Goal: Transaction & Acquisition: Purchase product/service

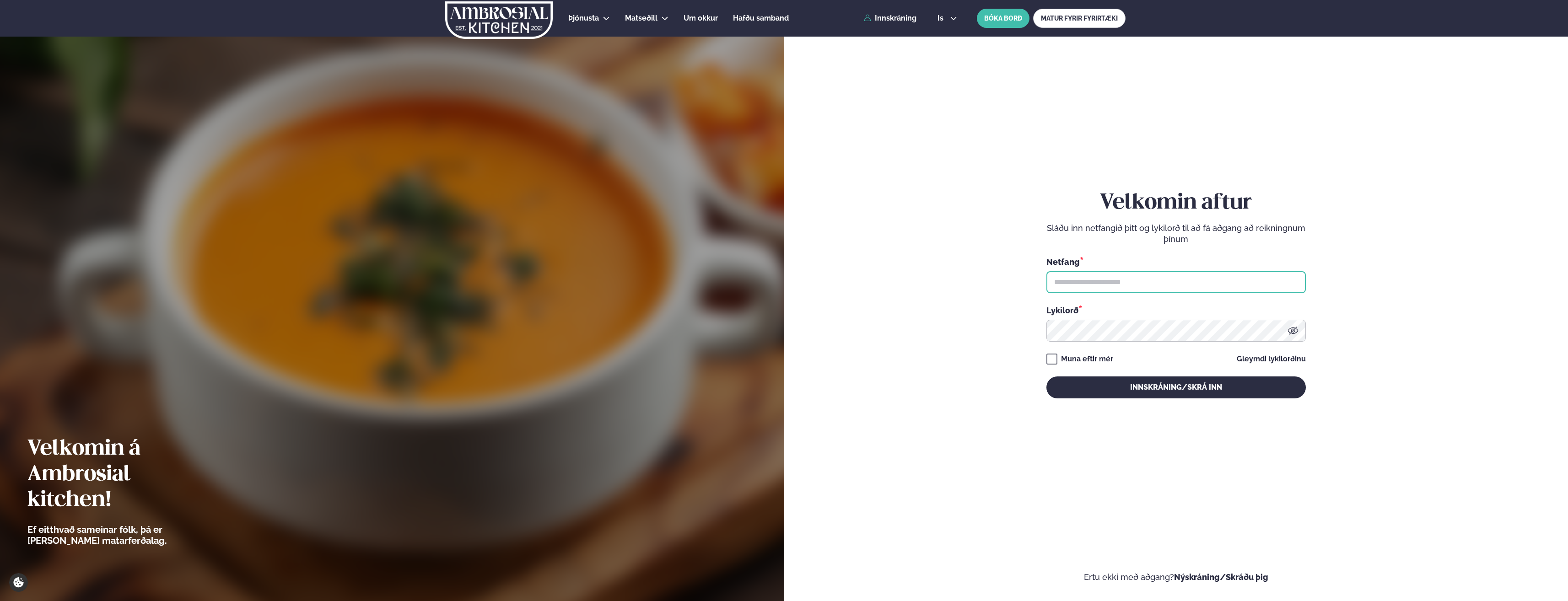
drag, startPoint x: 1137, startPoint y: 280, endPoint x: 1134, endPoint y: 275, distance: 5.8
click at [1137, 280] on input "text" at bounding box center [1176, 283] width 259 height 22
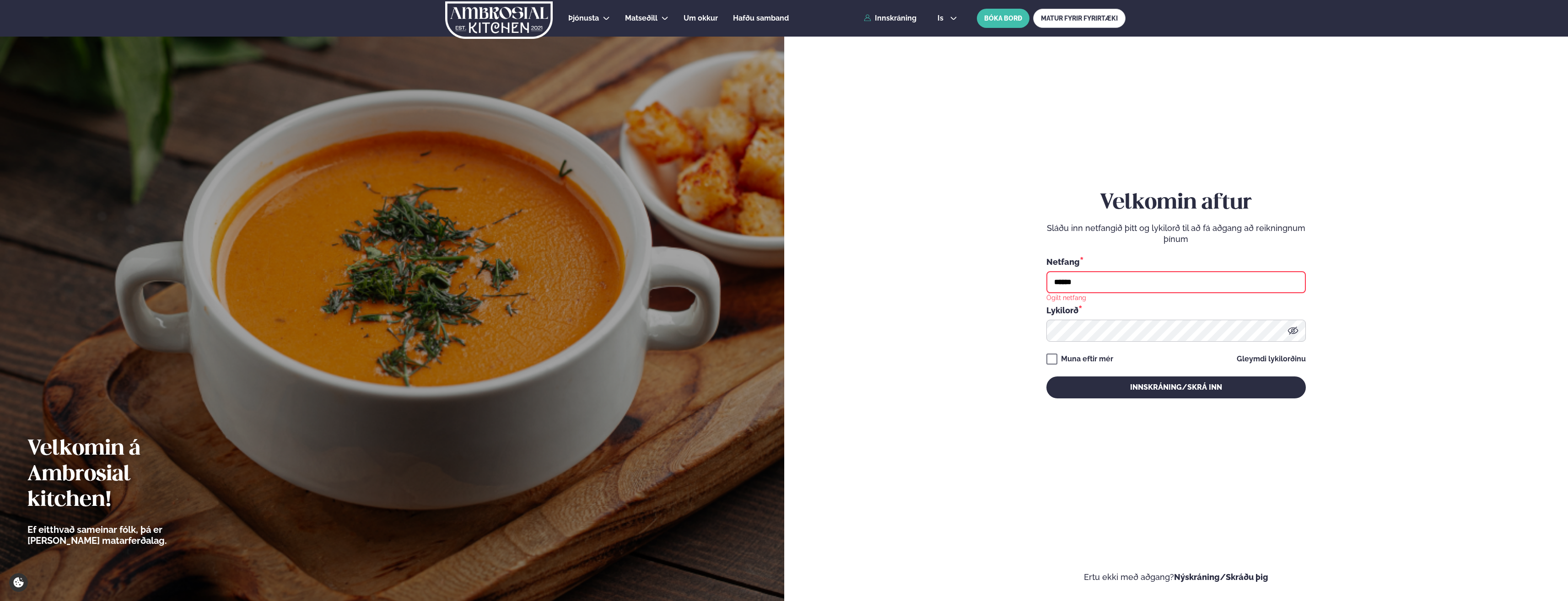
type input "**********"
click at [1047, 376] on button "Innskráning/Skrá inn" at bounding box center [1176, 387] width 259 height 22
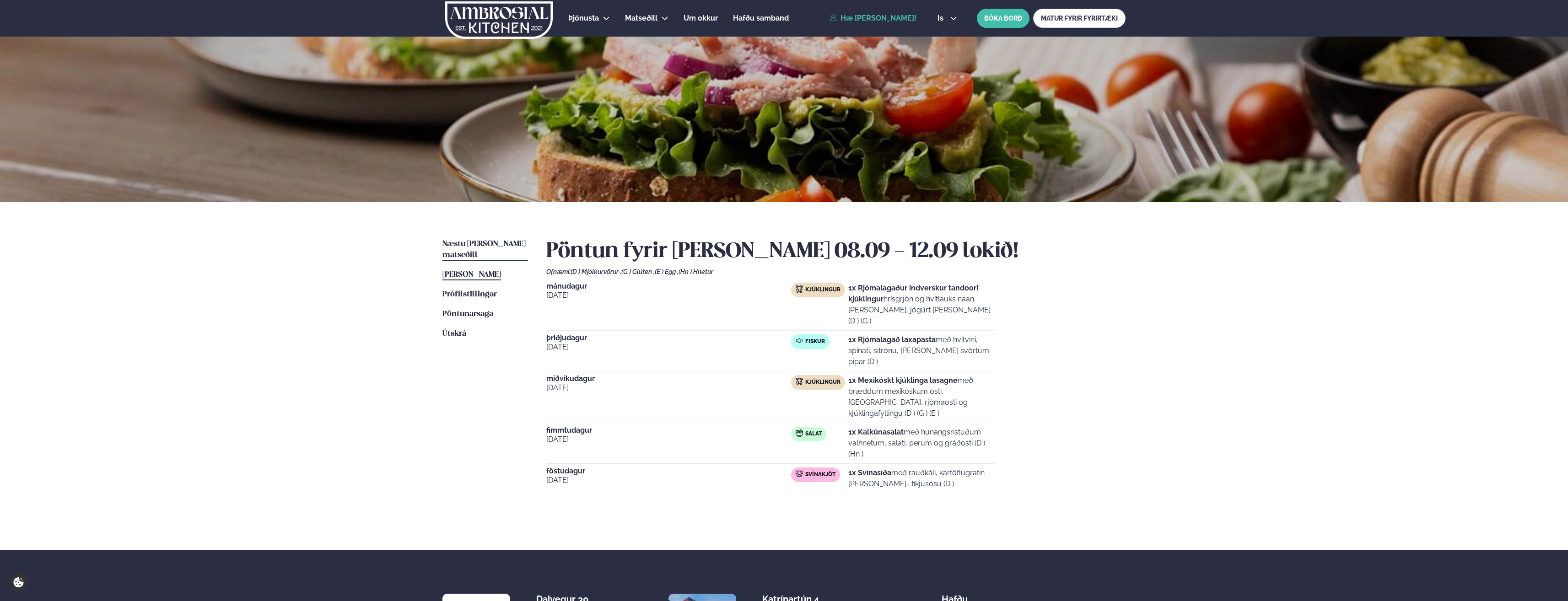
click at [498, 241] on span "Næstu [PERSON_NAME] matseðill" at bounding box center [485, 250] width 83 height 19
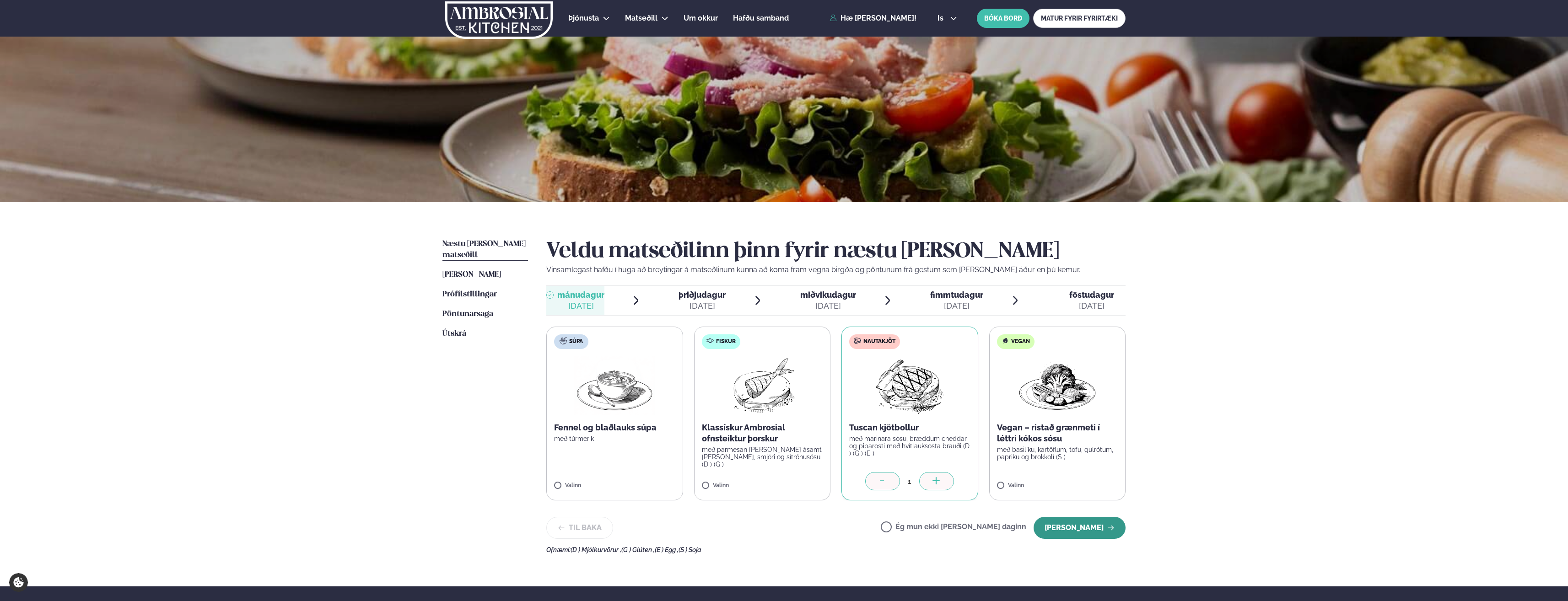
click at [1085, 529] on button "[PERSON_NAME]" at bounding box center [1080, 528] width 92 height 22
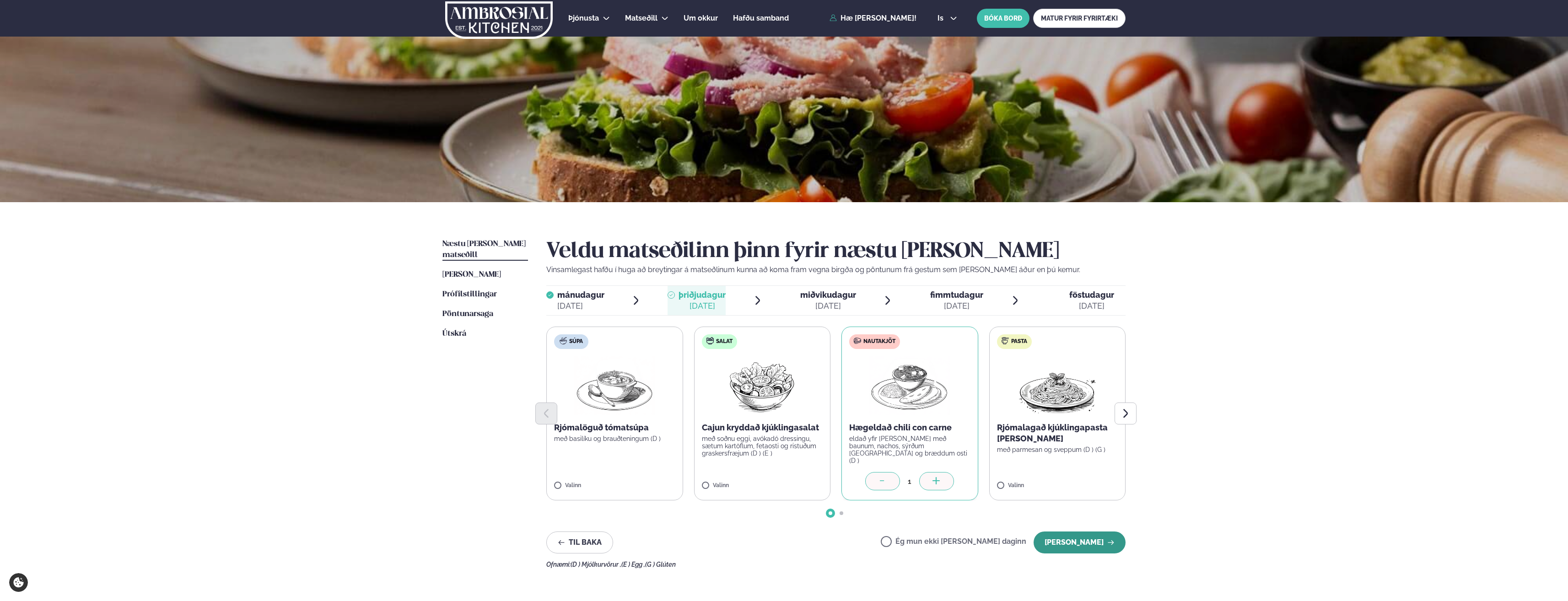
click at [1080, 544] on button "[PERSON_NAME]" at bounding box center [1080, 542] width 92 height 22
click at [1072, 542] on button "[PERSON_NAME]" at bounding box center [1080, 542] width 92 height 22
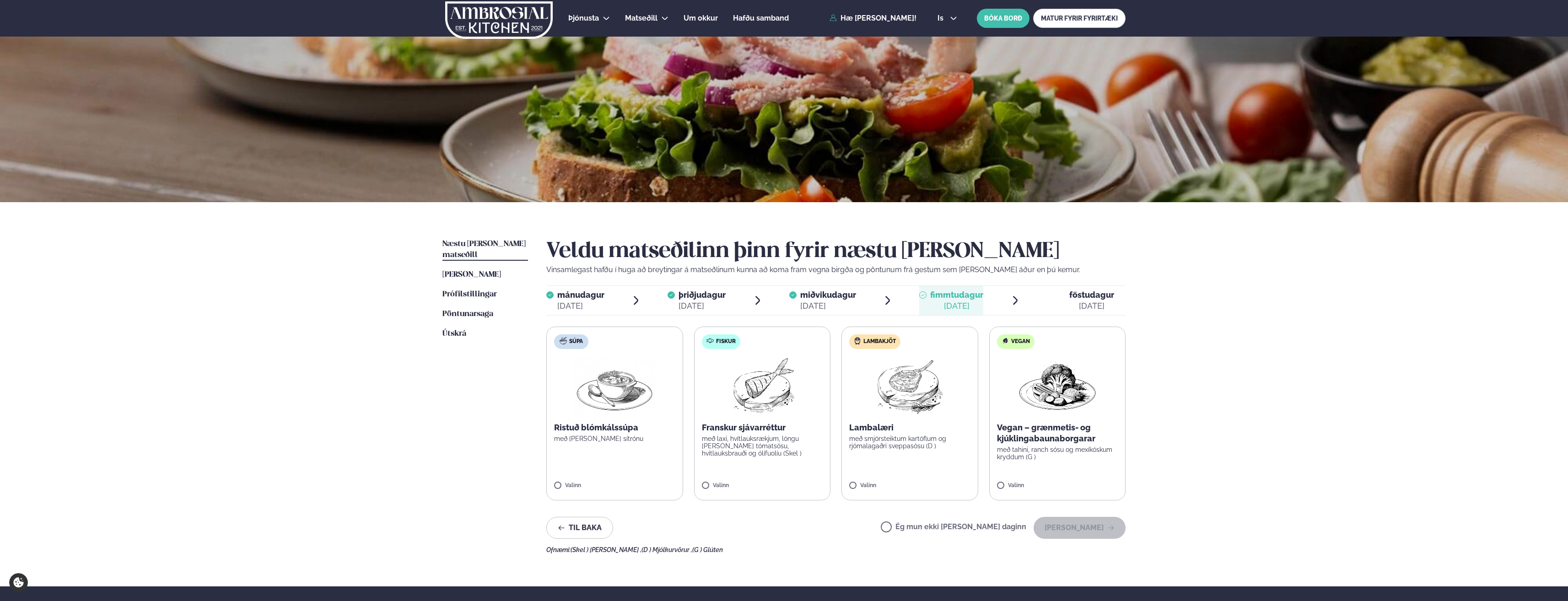
click at [815, 294] on span "miðvikudagur" at bounding box center [828, 294] width 56 height 10
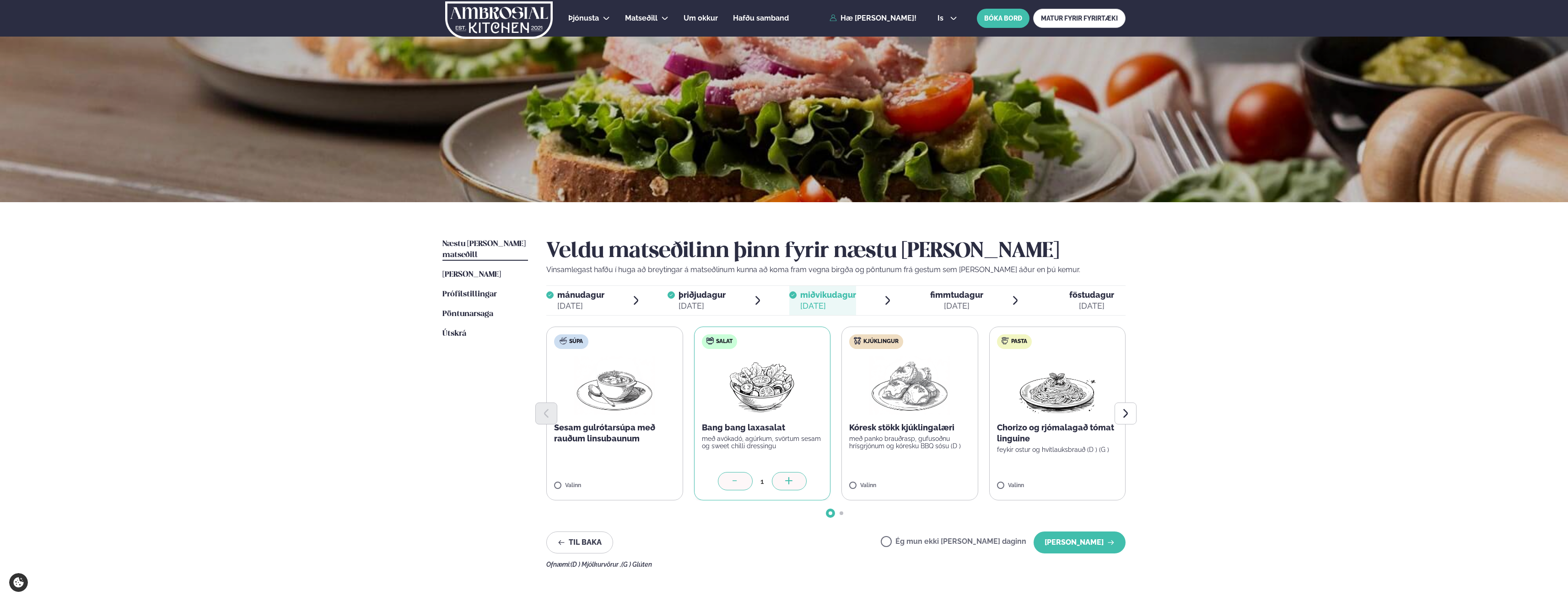
click at [731, 479] on icon at bounding box center [735, 482] width 10 height 10
click at [1083, 542] on button "[PERSON_NAME]" at bounding box center [1080, 542] width 92 height 22
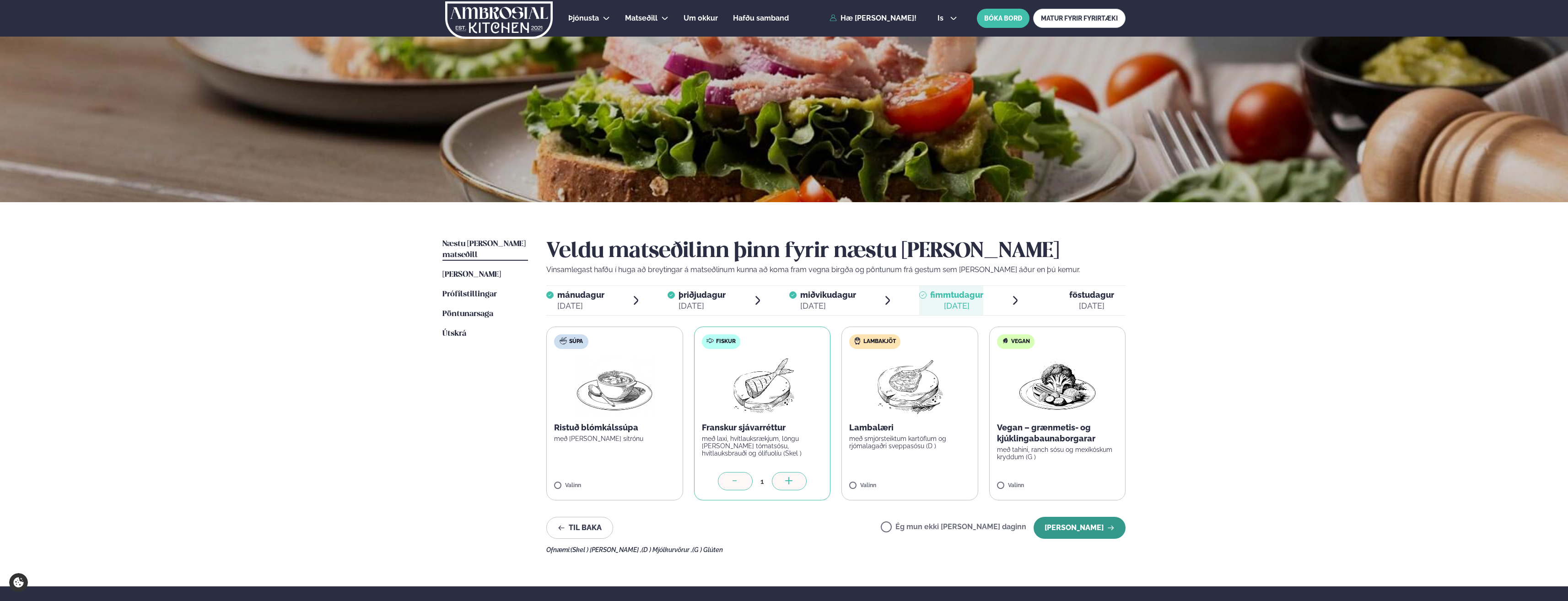
click at [1091, 524] on button "[PERSON_NAME]" at bounding box center [1080, 528] width 92 height 22
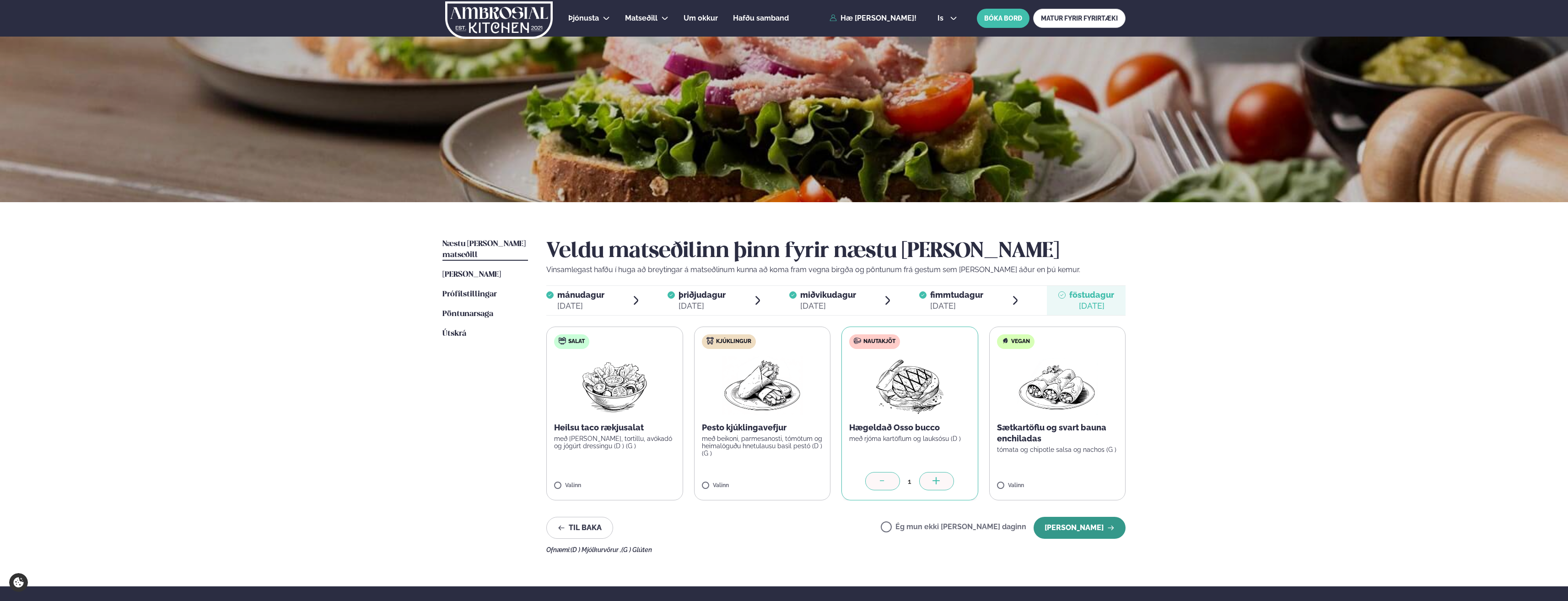
click at [1069, 525] on button "[PERSON_NAME]" at bounding box center [1080, 528] width 92 height 22
